Goal: Task Accomplishment & Management: Manage account settings

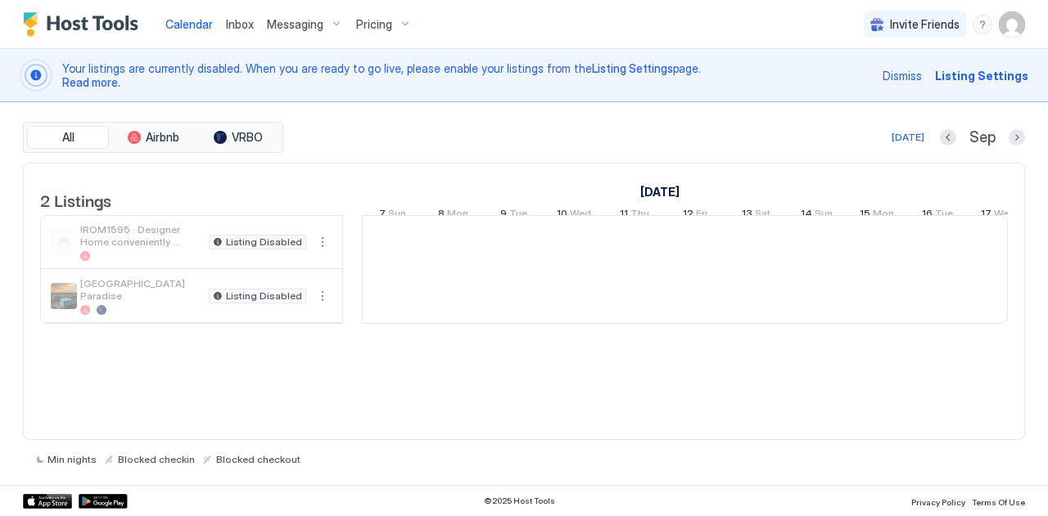
scroll to position [0, 909]
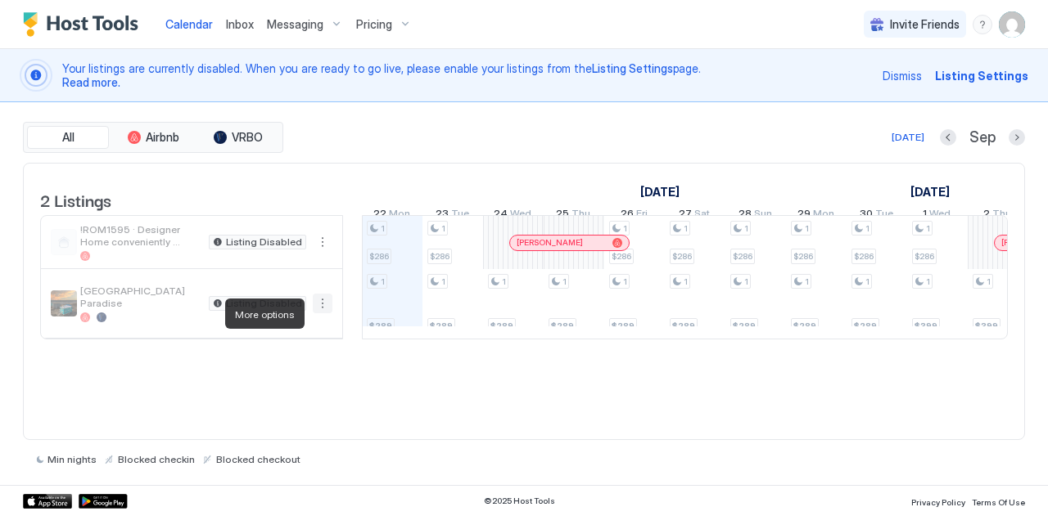
click at [326, 313] on button "More options" at bounding box center [323, 304] width 20 height 20
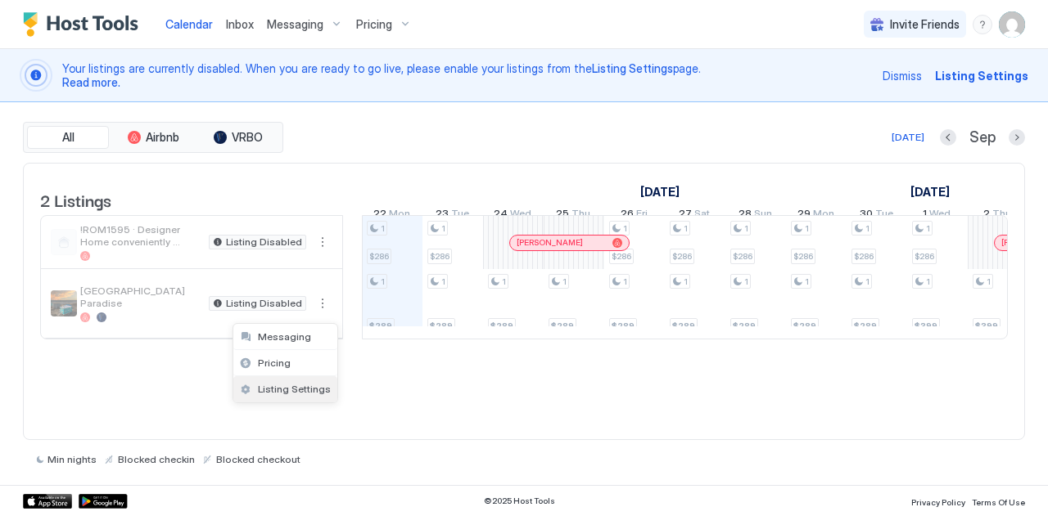
click at [276, 390] on span "Listing Settings" at bounding box center [294, 389] width 73 height 12
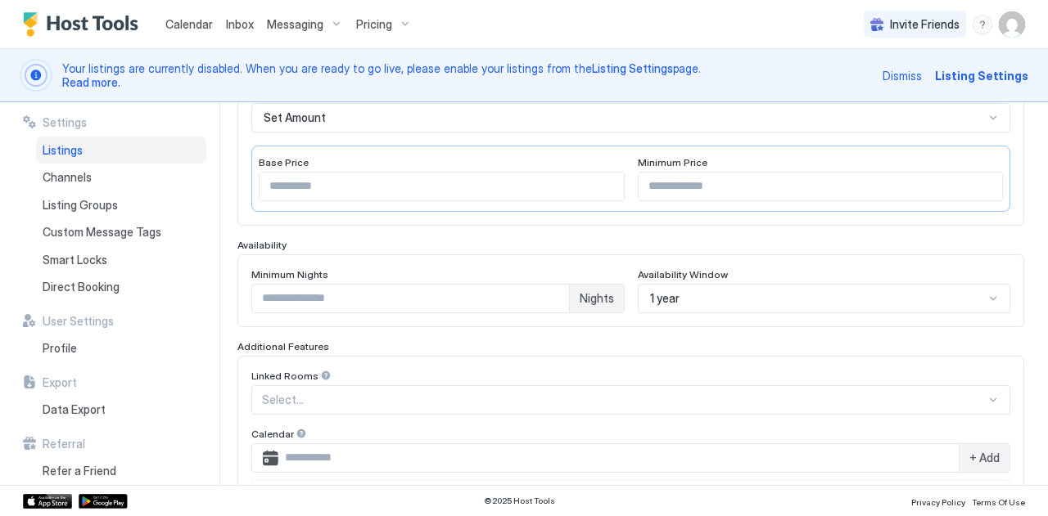
scroll to position [289, 0]
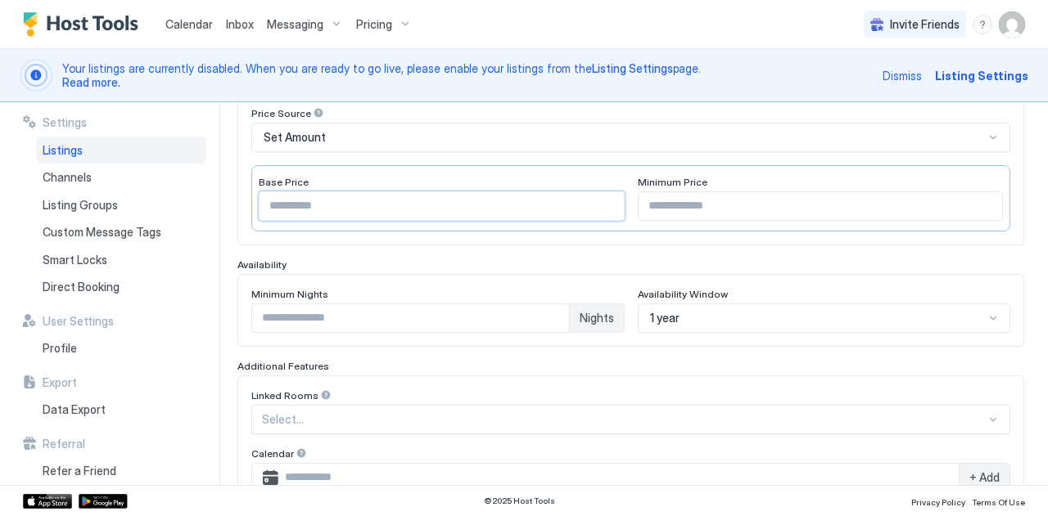
click at [314, 204] on input "***" at bounding box center [441, 206] width 364 height 28
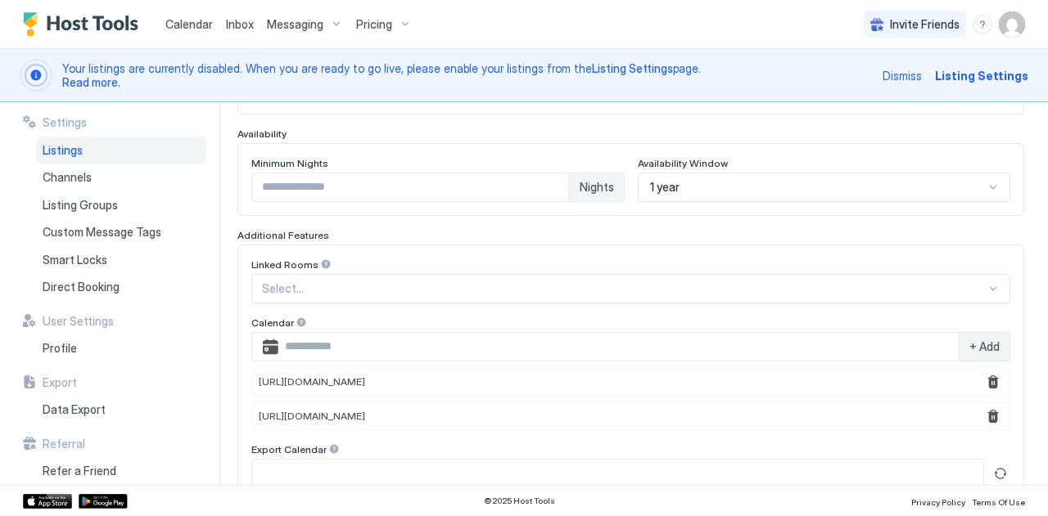
scroll to position [653, 0]
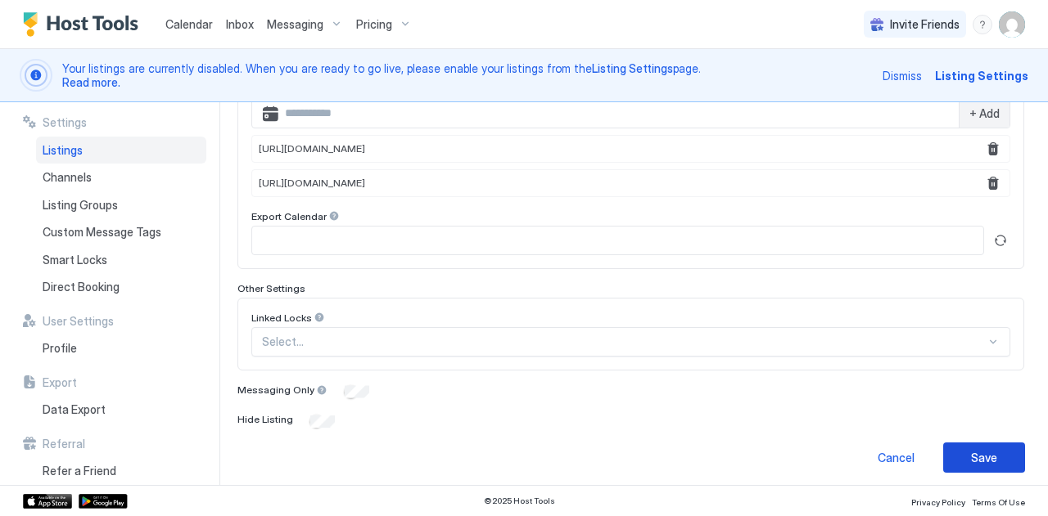
type input "****"
click at [971, 449] on div "Save" at bounding box center [984, 457] width 26 height 17
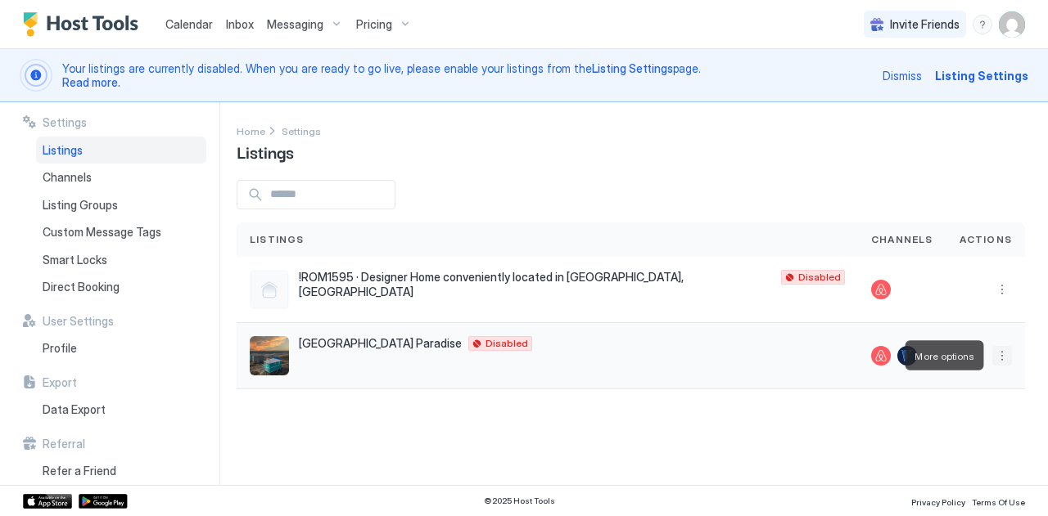
click at [1007, 351] on button "More options" at bounding box center [1002, 356] width 20 height 20
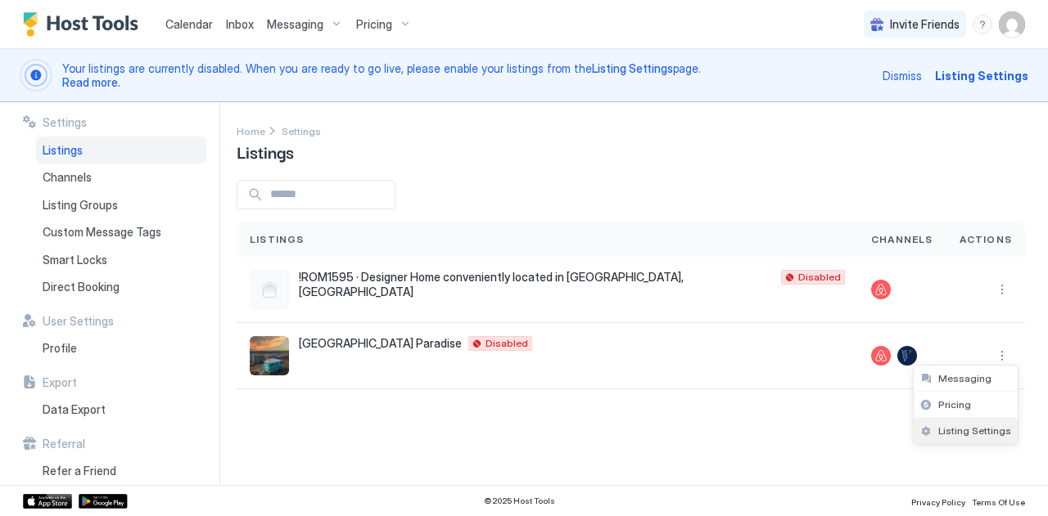
click at [940, 425] on span "Listing Settings" at bounding box center [974, 431] width 73 height 12
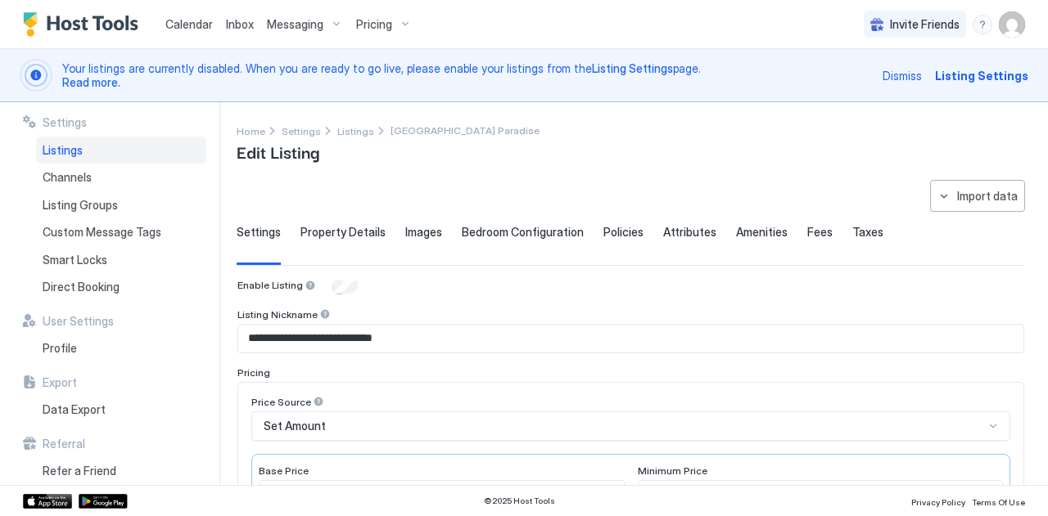
type input "****"
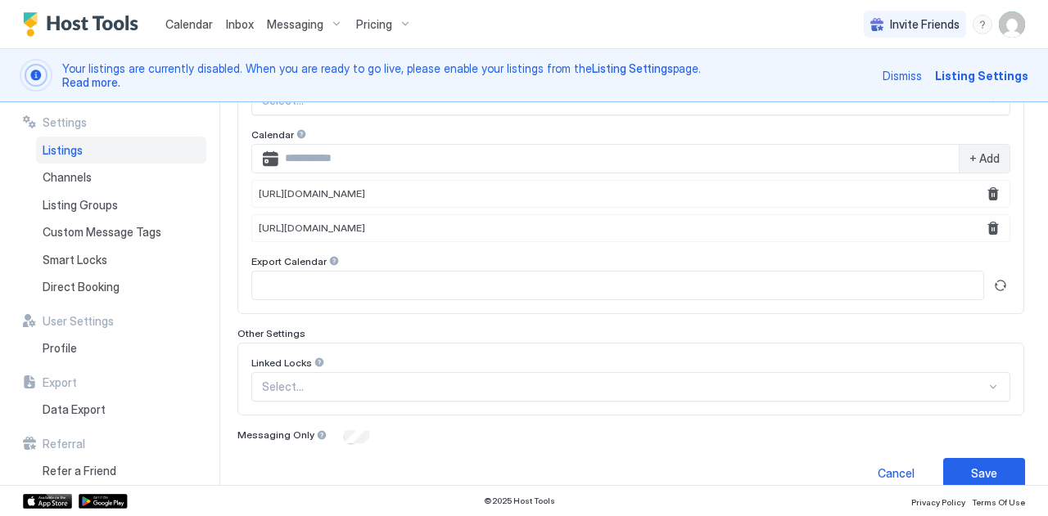
scroll to position [624, 0]
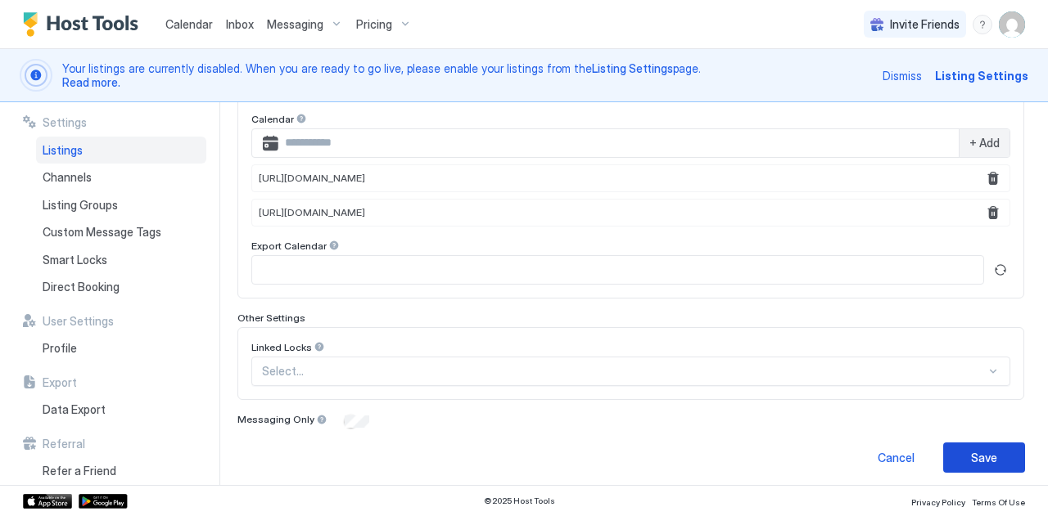
click at [971, 452] on div "Save" at bounding box center [984, 457] width 26 height 17
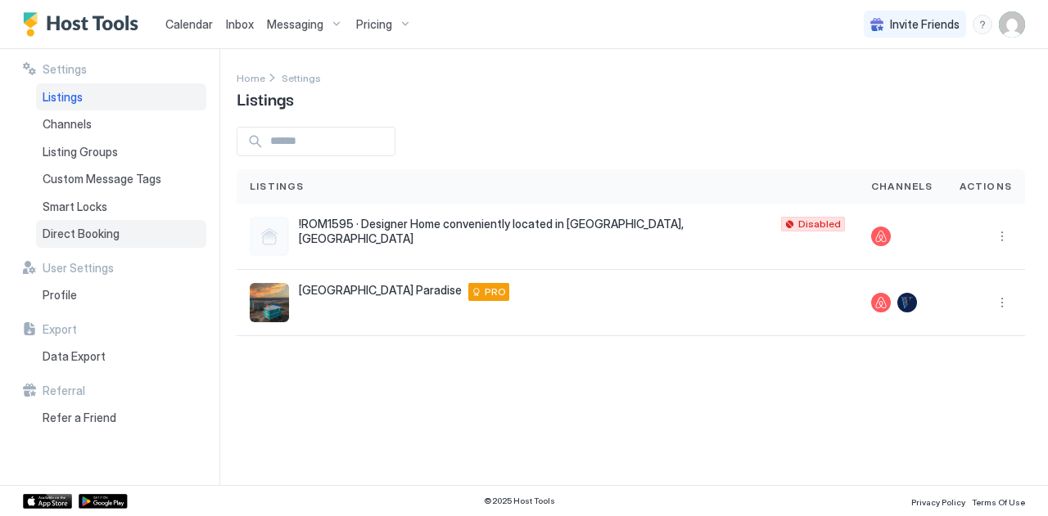
click at [65, 235] on span "Direct Booking" at bounding box center [81, 234] width 77 height 15
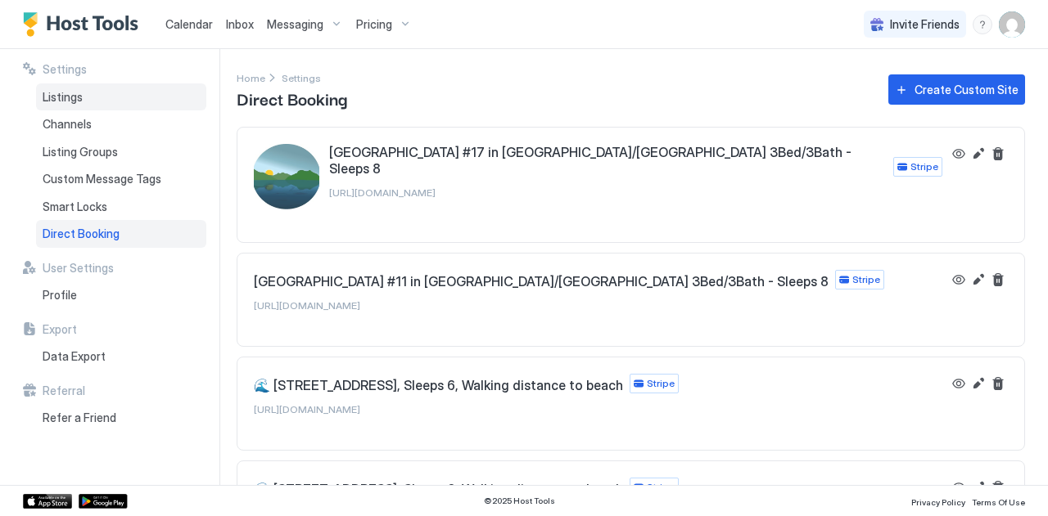
click at [51, 99] on span "Listings" at bounding box center [63, 97] width 40 height 15
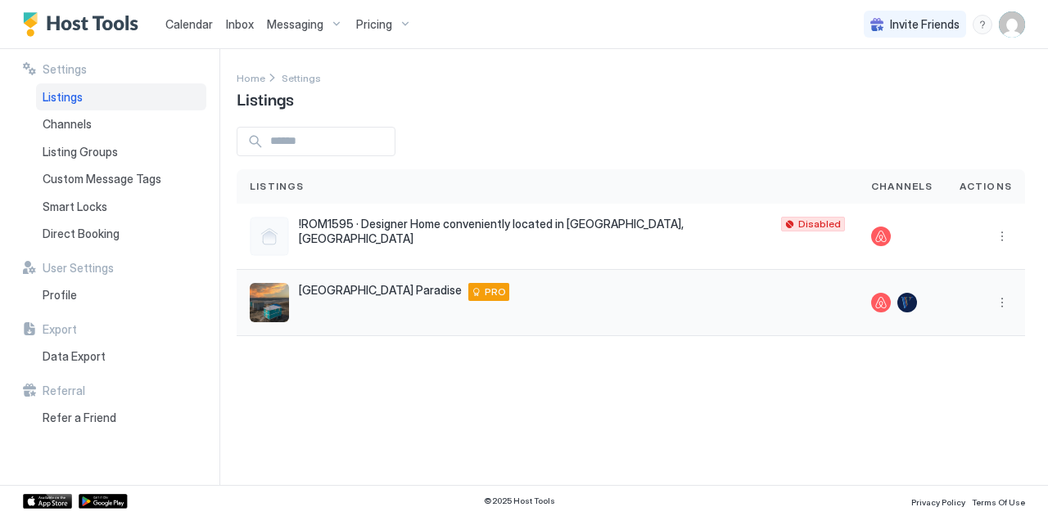
click at [496, 292] on span "PRO" at bounding box center [495, 292] width 21 height 15
click at [483, 291] on div "PRO" at bounding box center [488, 292] width 41 height 18
click at [1010, 301] on button "More options" at bounding box center [1002, 303] width 20 height 20
click at [951, 354] on span "Pricing" at bounding box center [954, 351] width 33 height 12
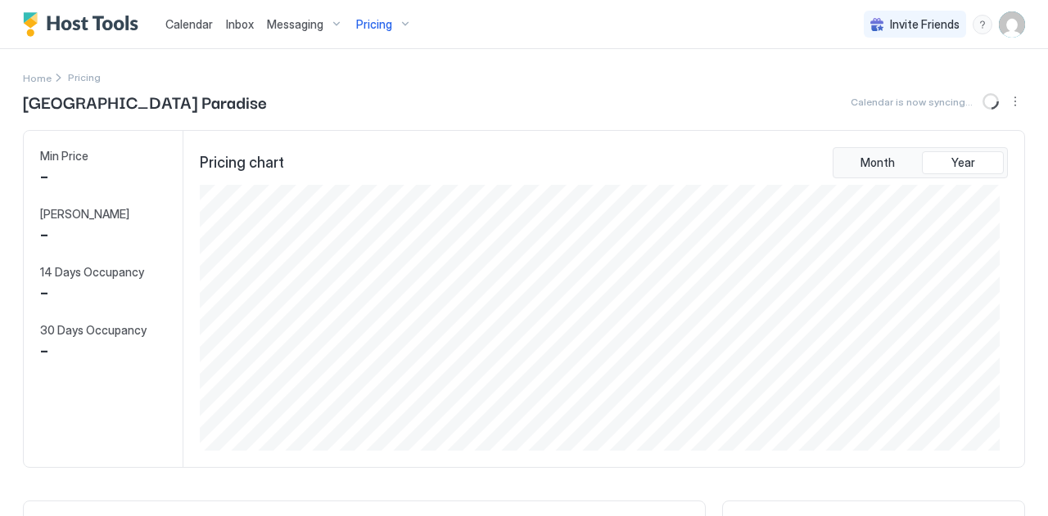
scroll to position [265, 800]
click at [192, 20] on span "Calendar" at bounding box center [188, 24] width 47 height 14
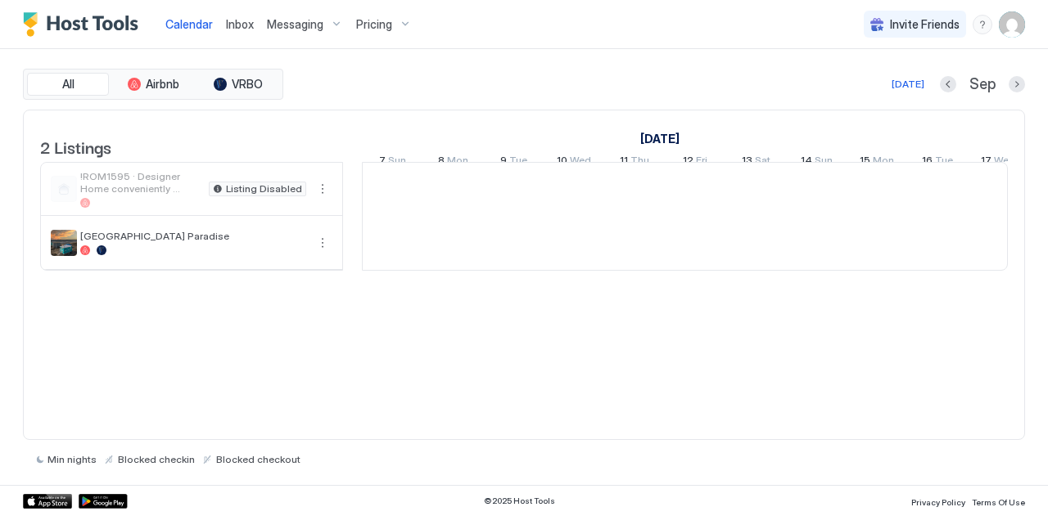
scroll to position [0, 909]
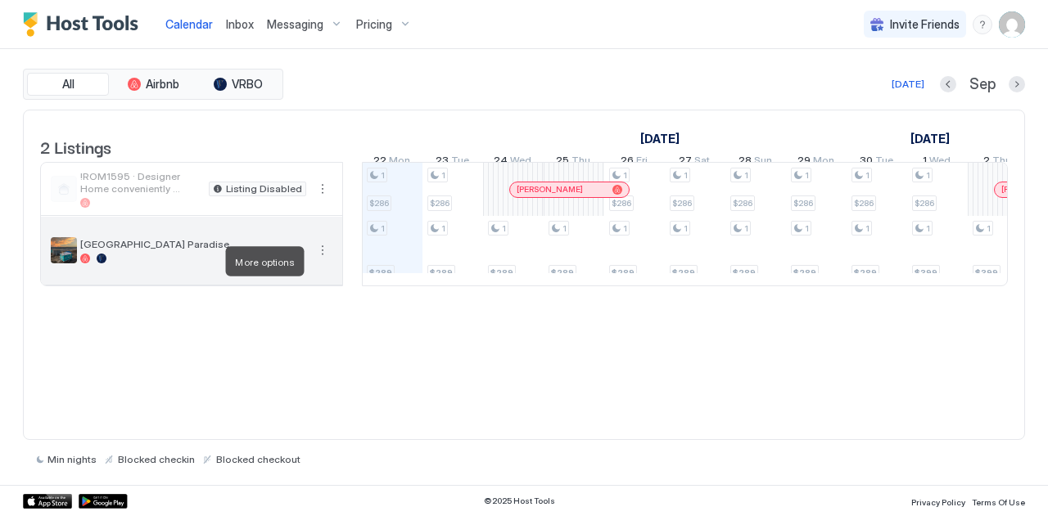
click at [314, 259] on button "More options" at bounding box center [323, 251] width 20 height 20
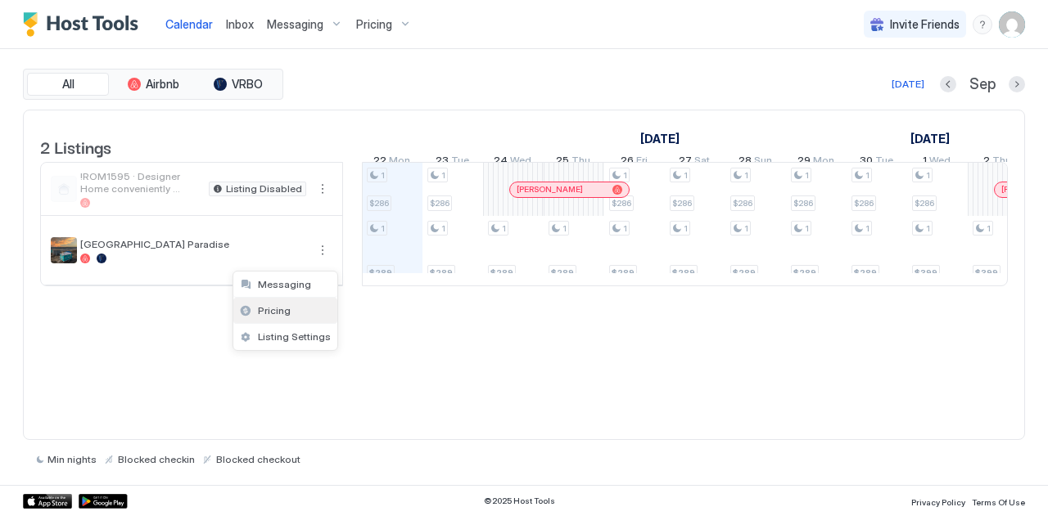
click at [278, 305] on span "Pricing" at bounding box center [274, 310] width 33 height 12
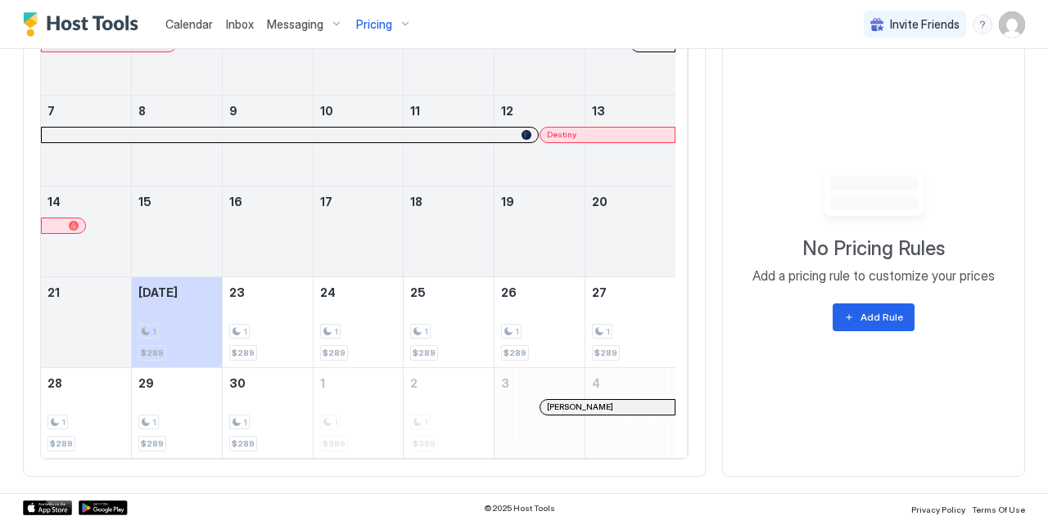
scroll to position [599, 0]
click at [530, 352] on div "1 $289" at bounding box center [539, 322] width 77 height 77
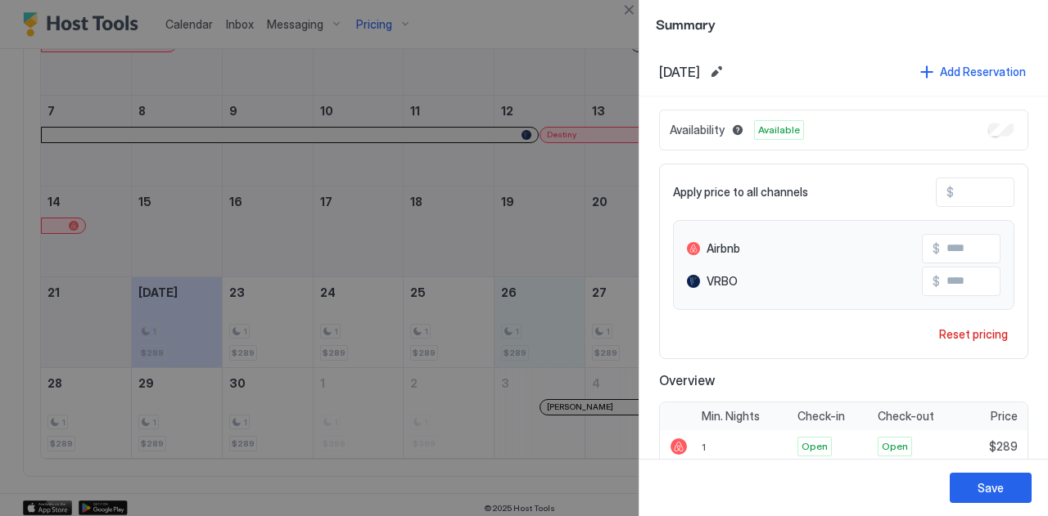
click at [527, 336] on div at bounding box center [524, 258] width 1048 height 516
click at [961, 480] on button "Save" at bounding box center [990, 488] width 82 height 30
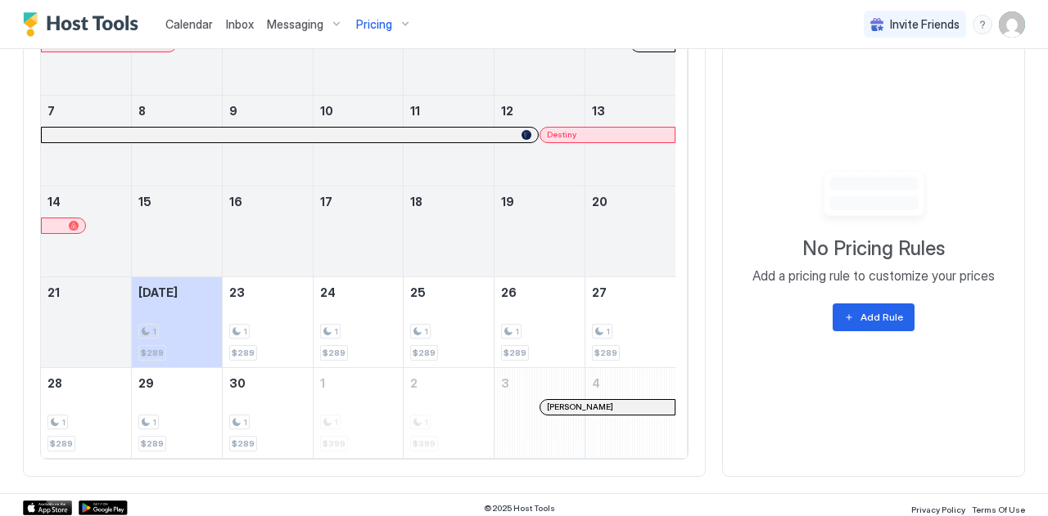
click at [175, 24] on span "Calendar" at bounding box center [188, 24] width 47 height 14
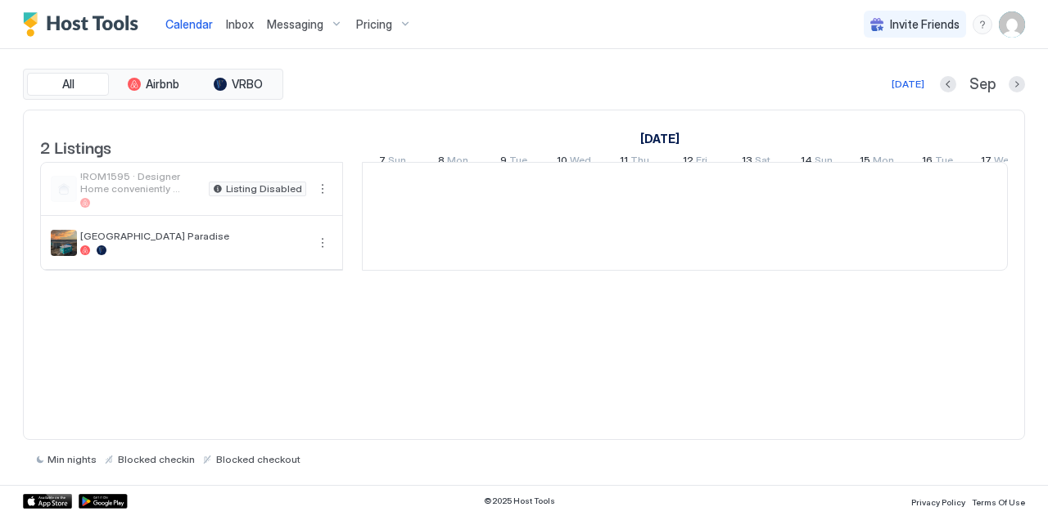
scroll to position [0, 909]
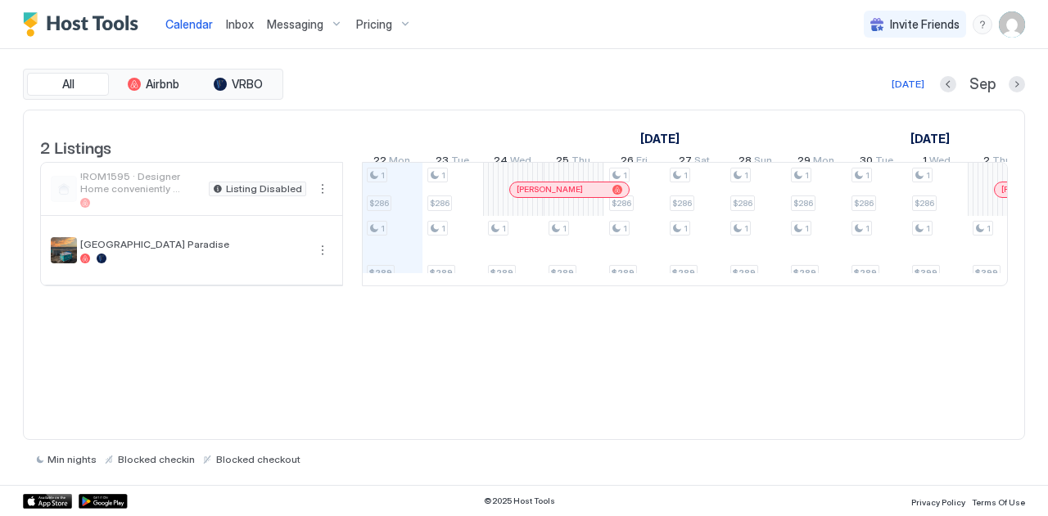
click at [1012, 20] on img "User profile" at bounding box center [1012, 24] width 26 height 26
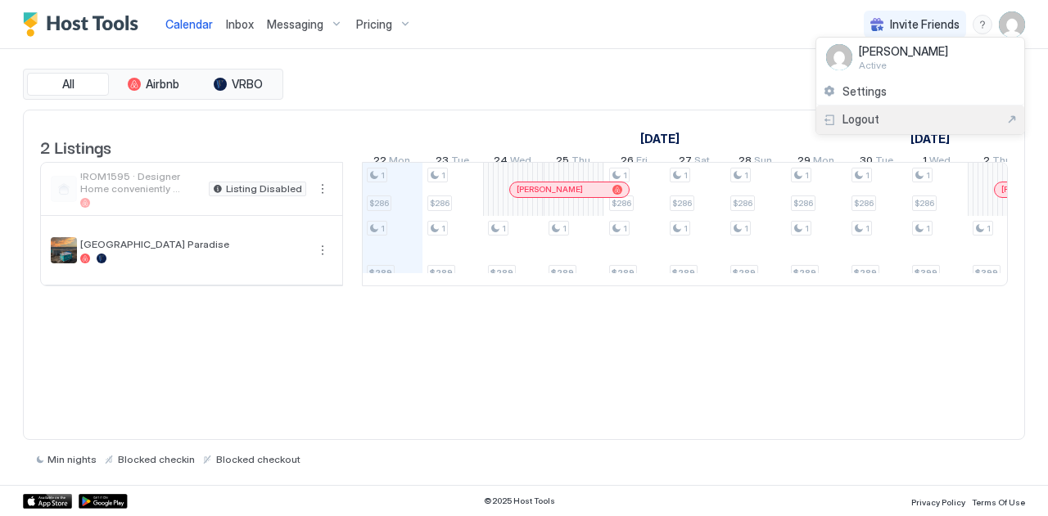
click at [866, 112] on span "Logout" at bounding box center [860, 119] width 37 height 15
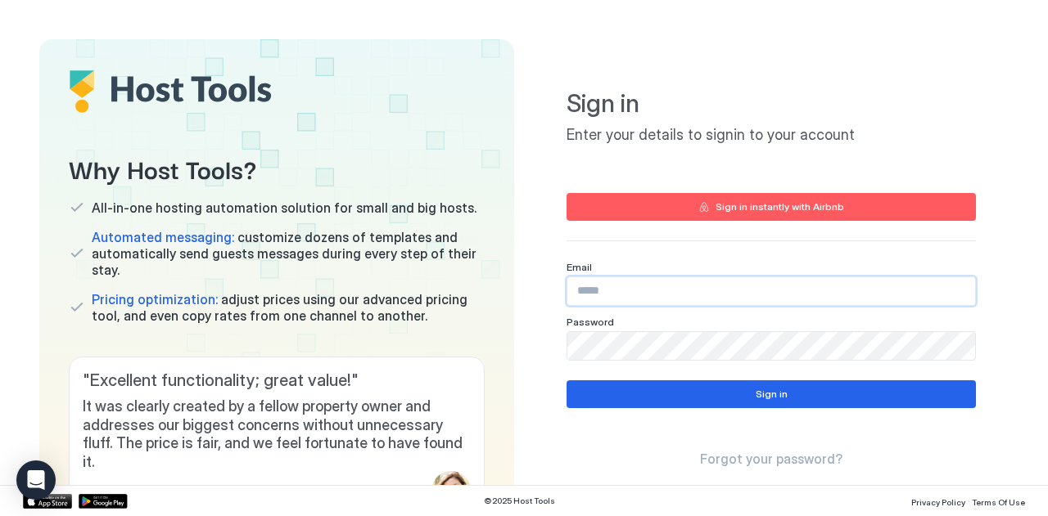
click at [652, 292] on input "Input Field" at bounding box center [771, 291] width 408 height 28
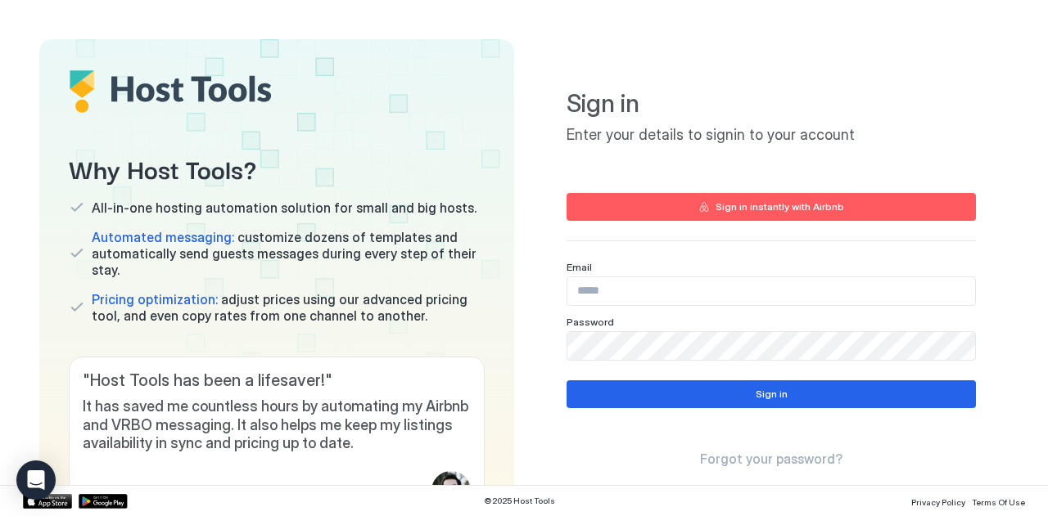
type input "**********"
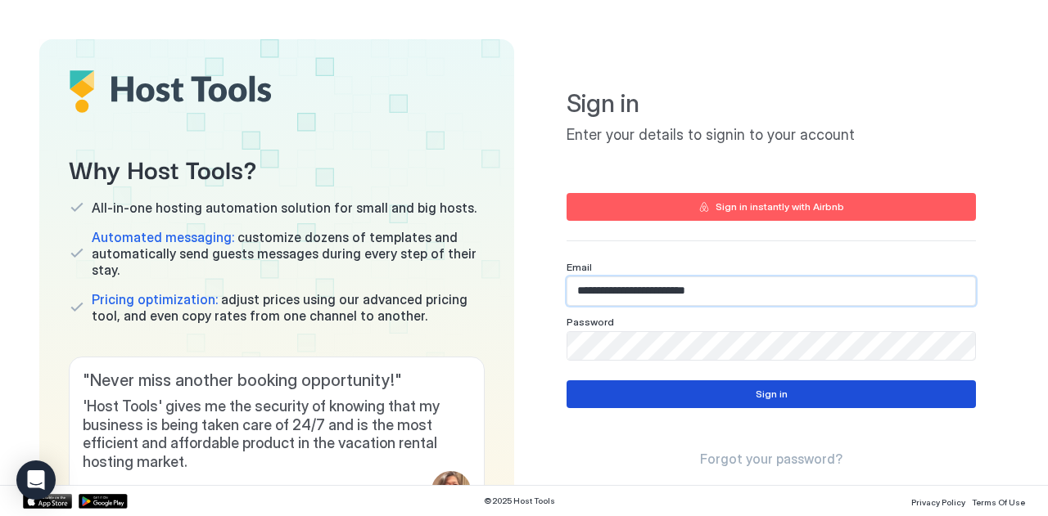
click at [664, 395] on button "Sign in" at bounding box center [770, 395] width 409 height 28
